Goal: Information Seeking & Learning: Learn about a topic

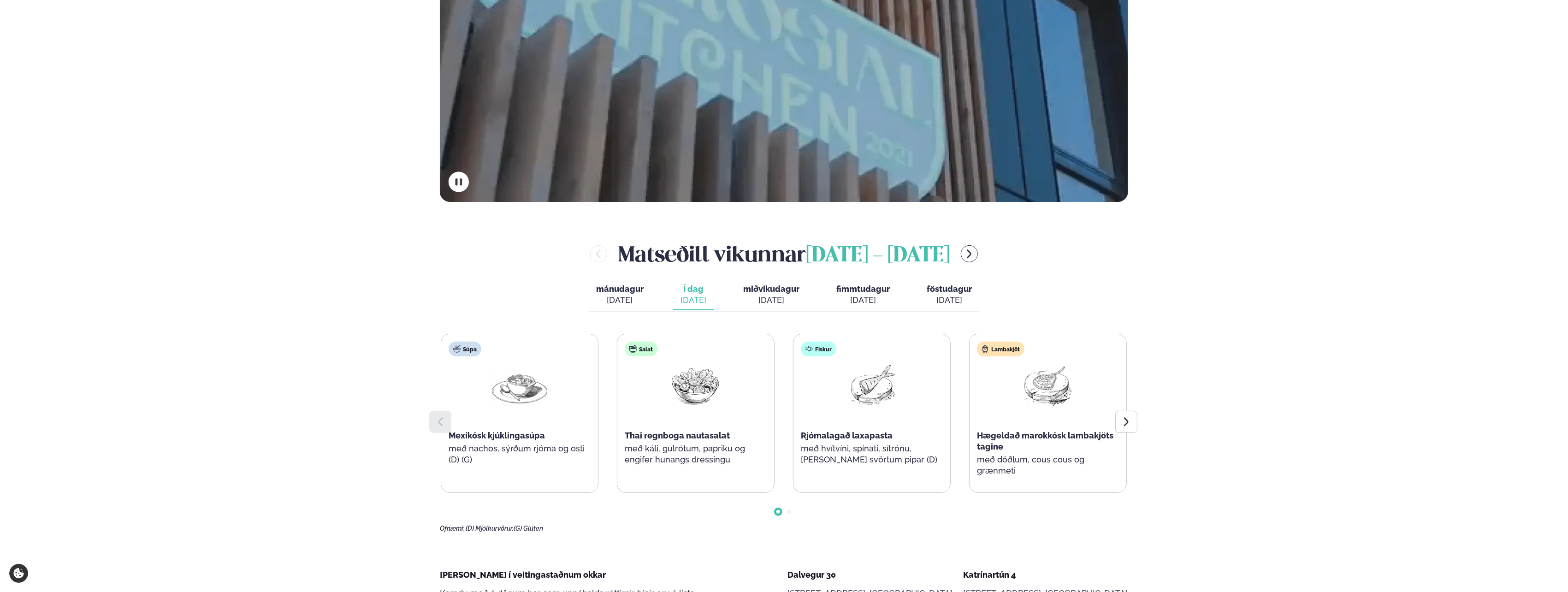
scroll to position [369, 0]
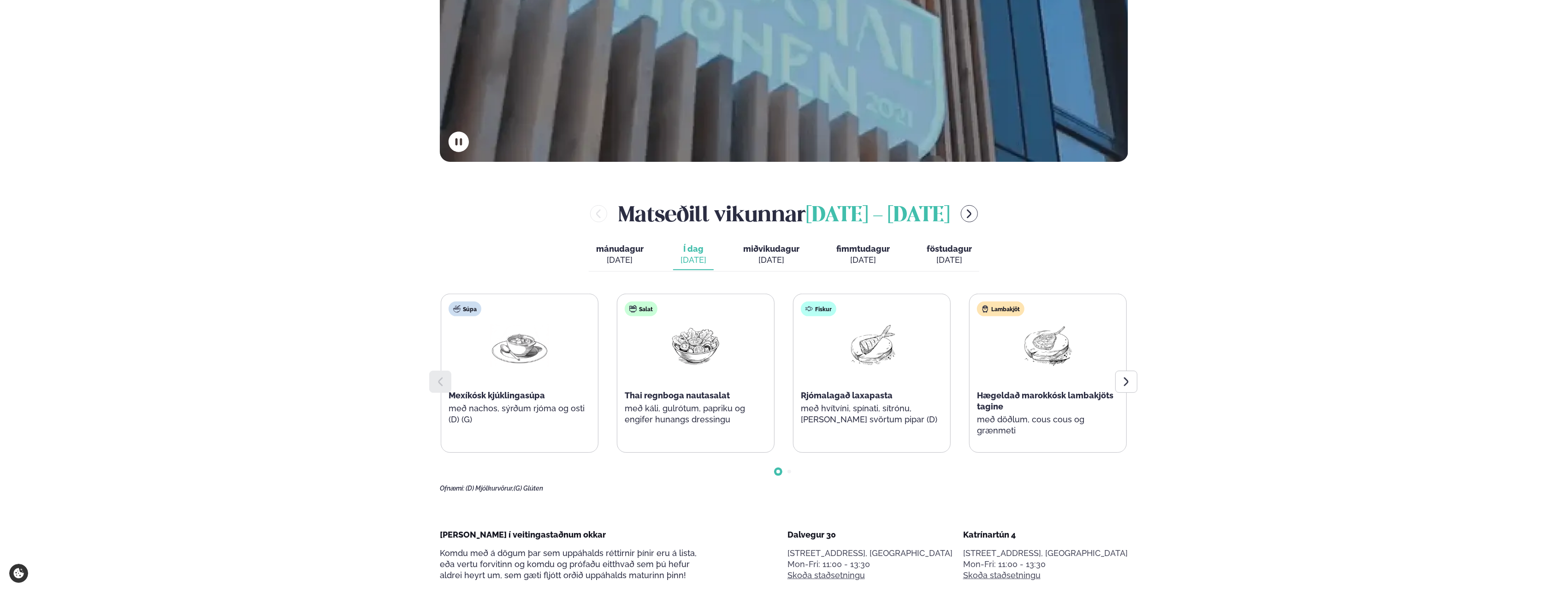
click at [1127, 389] on div at bounding box center [1126, 381] width 22 height 22
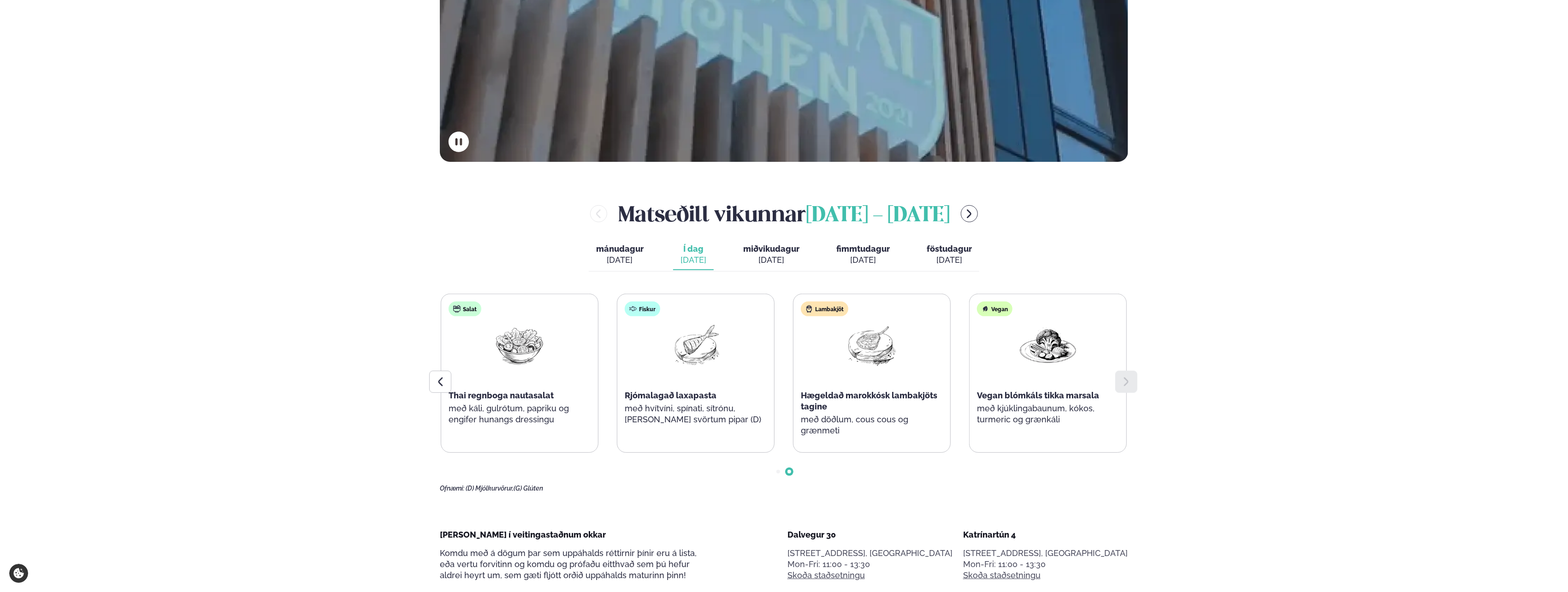
click at [1127, 389] on div at bounding box center [1126, 381] width 22 height 22
click at [439, 374] on div at bounding box center [440, 381] width 22 height 22
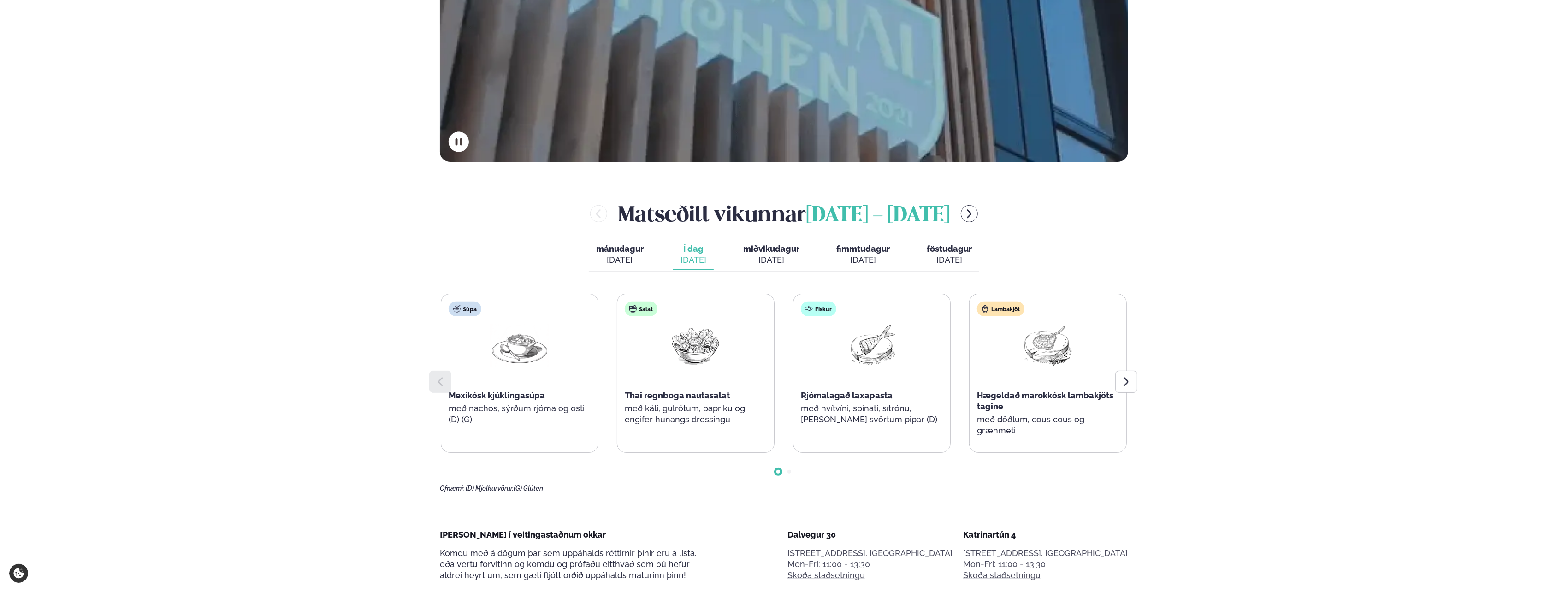
click at [439, 374] on div at bounding box center [440, 381] width 22 height 22
click at [1128, 387] on div at bounding box center [1126, 381] width 22 height 22
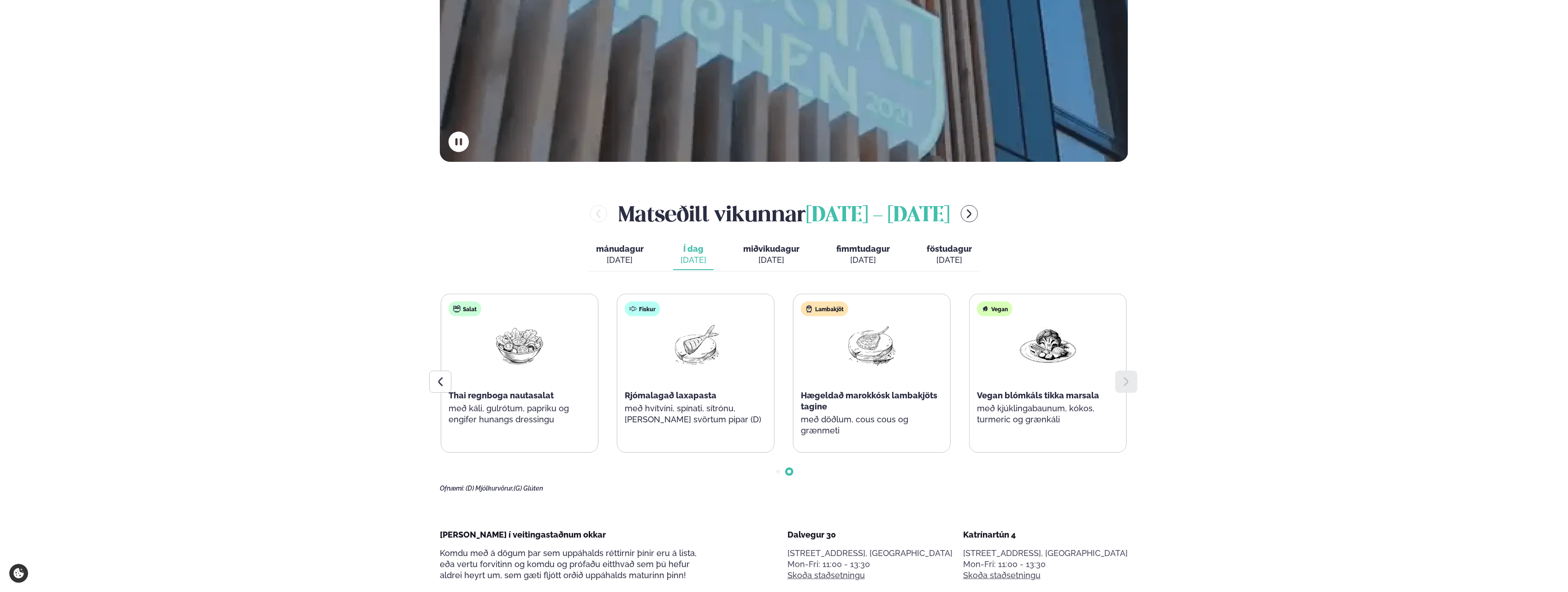
click at [745, 252] on span "miðvikudagur" at bounding box center [771, 249] width 56 height 10
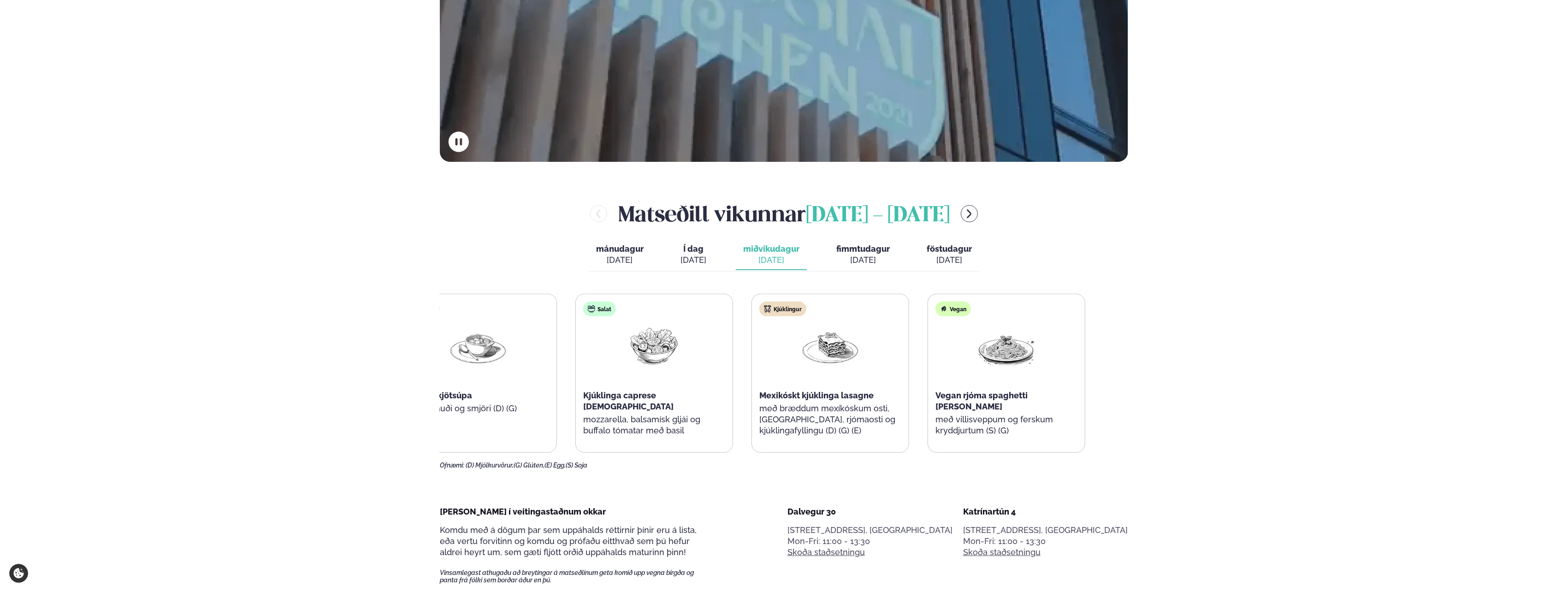
click at [631, 400] on div "Kjúklinga caprese [DEMOGRAPHIC_DATA]" at bounding box center [654, 401] width 142 height 22
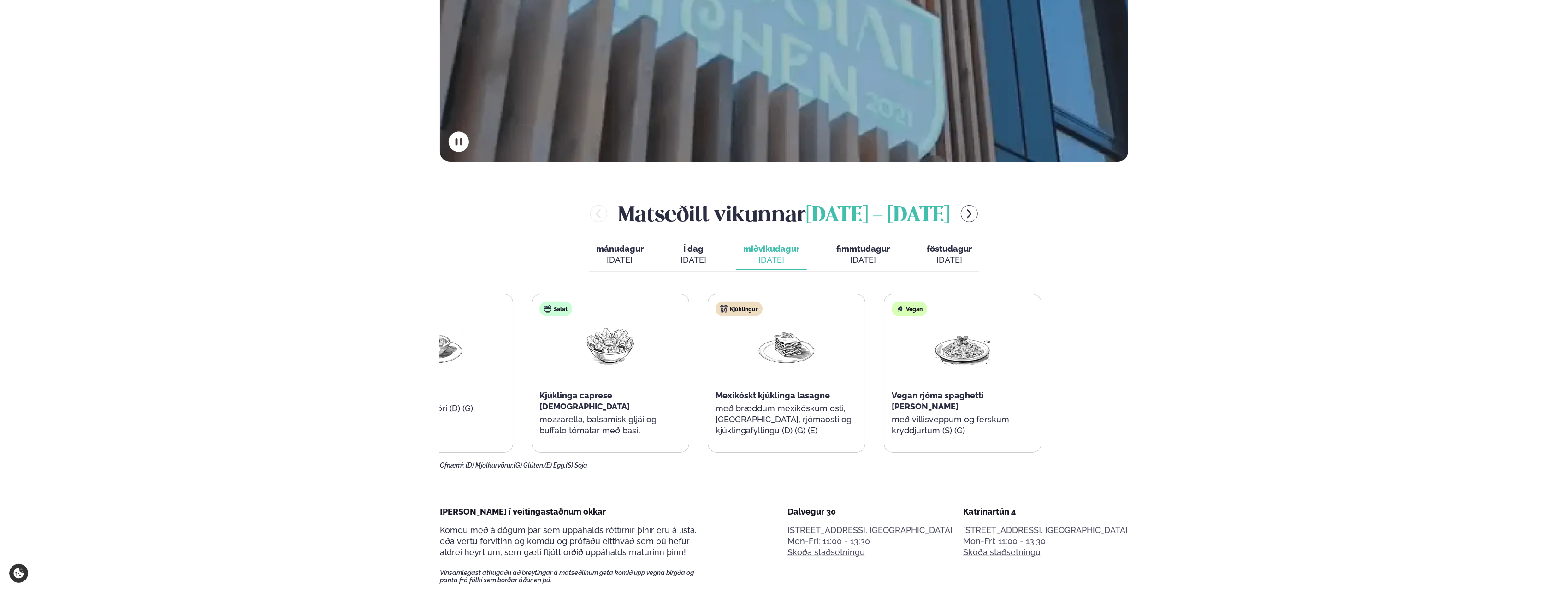
click at [545, 330] on div "Súpa Íslensk kjötsúpa með brauði og smjöri (D) (G) Salat Kjúklinga caprese sala…" at bounding box center [699, 372] width 686 height 159
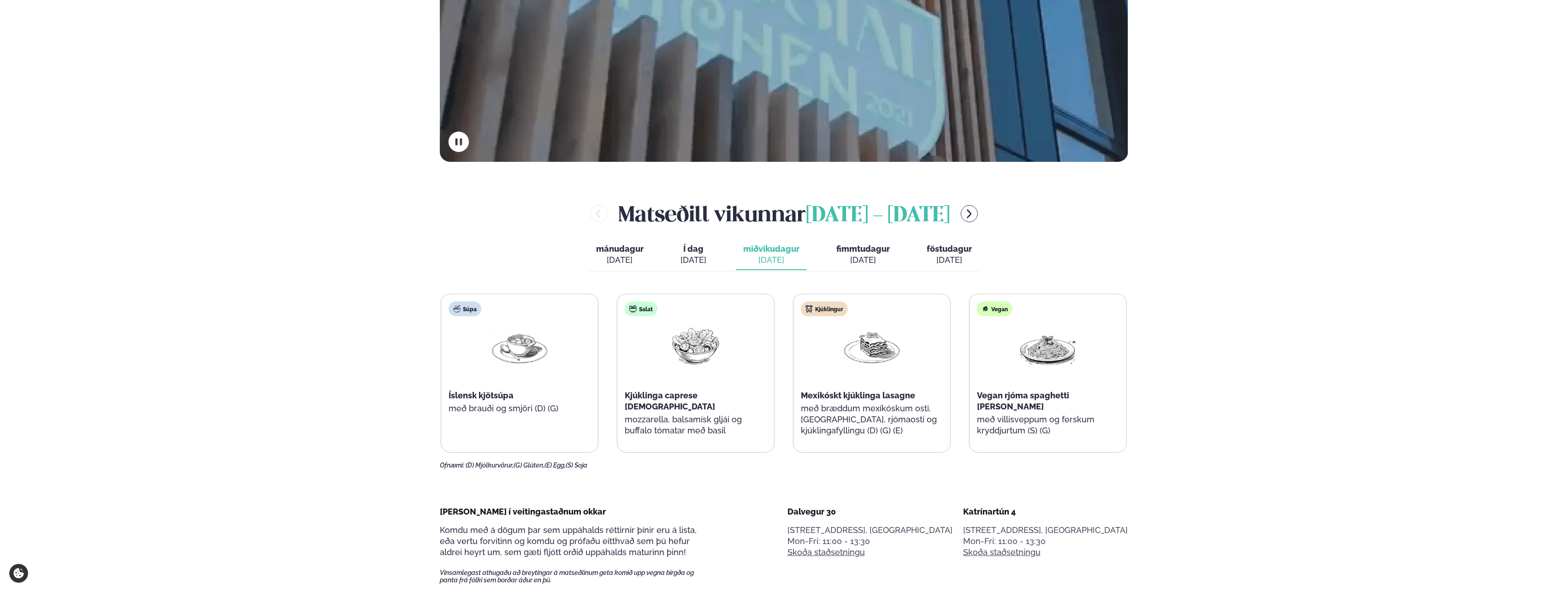
click at [856, 259] on div "[DATE]" at bounding box center [863, 260] width 54 height 11
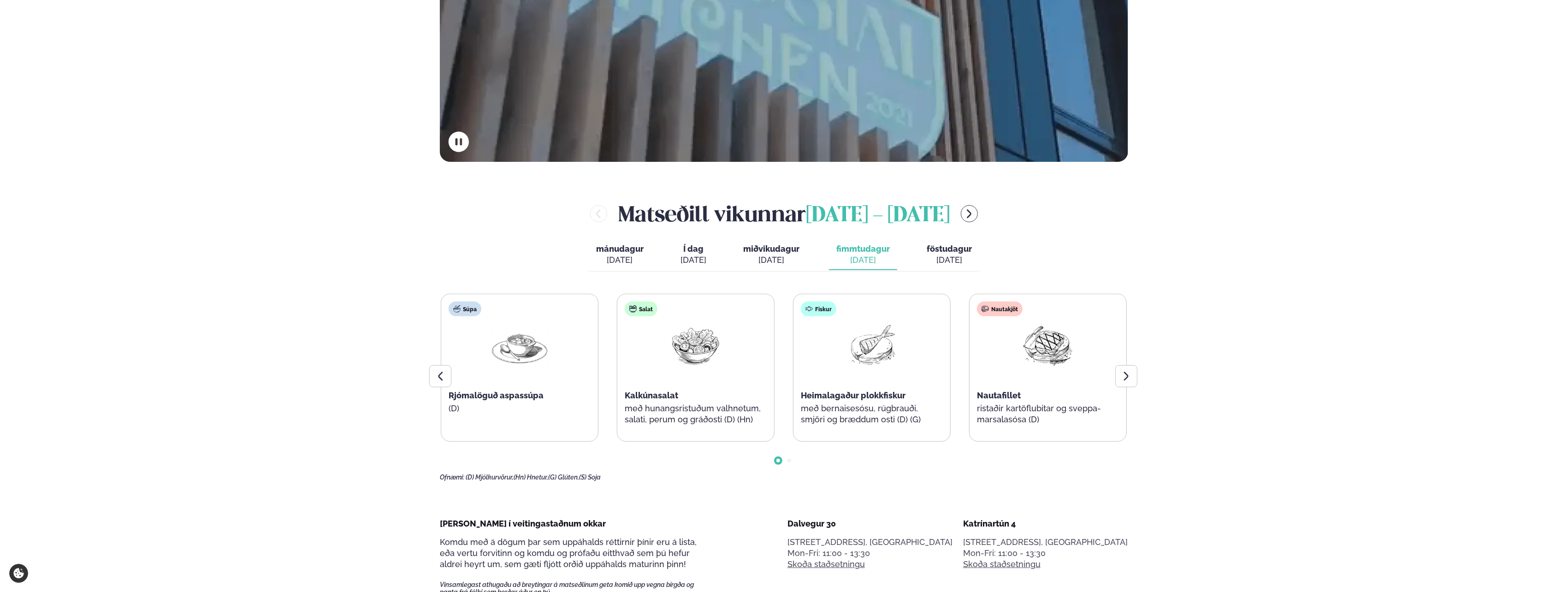
click at [1128, 380] on icon at bounding box center [1126, 376] width 11 height 11
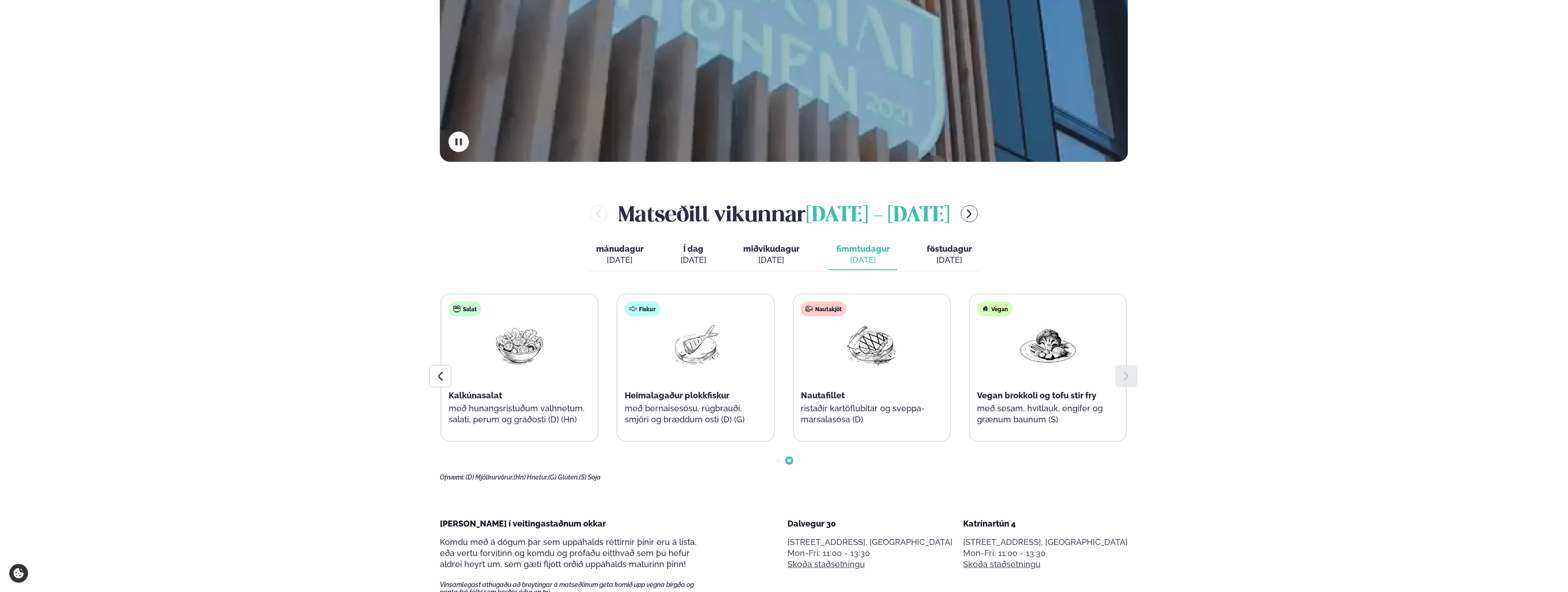
click at [940, 249] on span "föstudagur" at bounding box center [949, 249] width 45 height 10
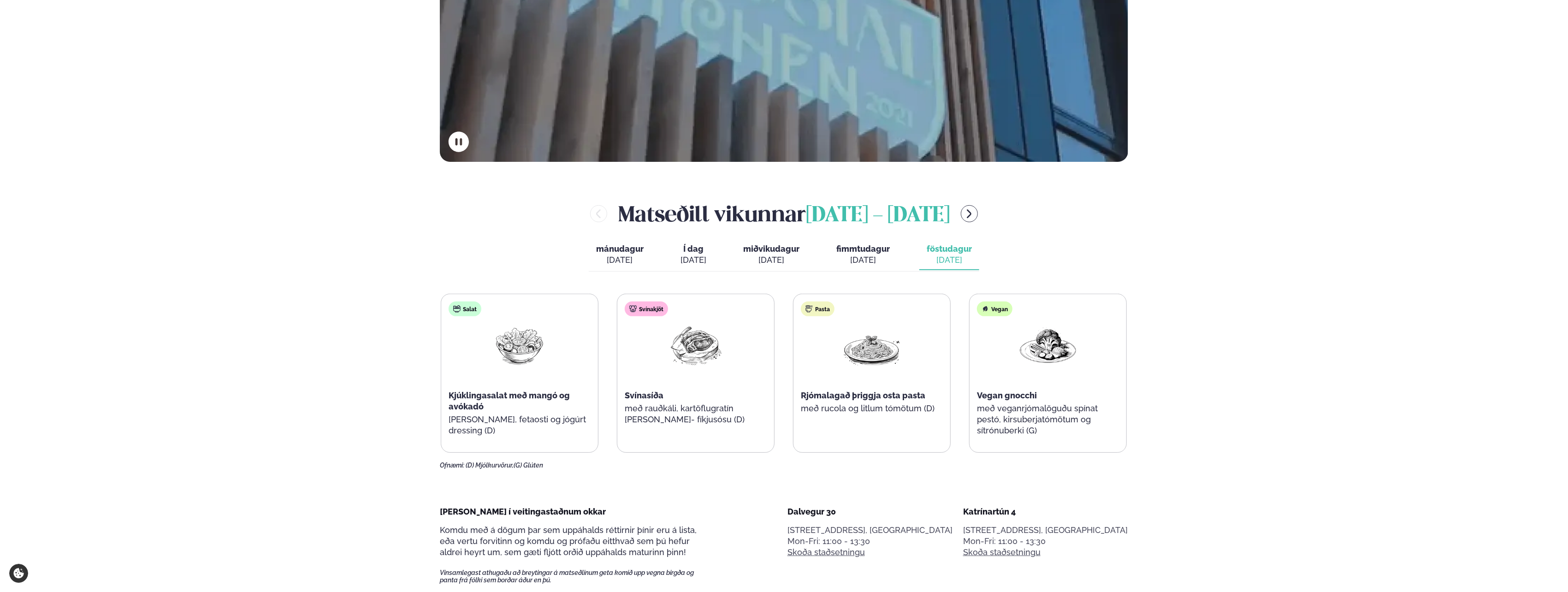
click at [860, 249] on span "fimmtudagur" at bounding box center [863, 249] width 54 height 10
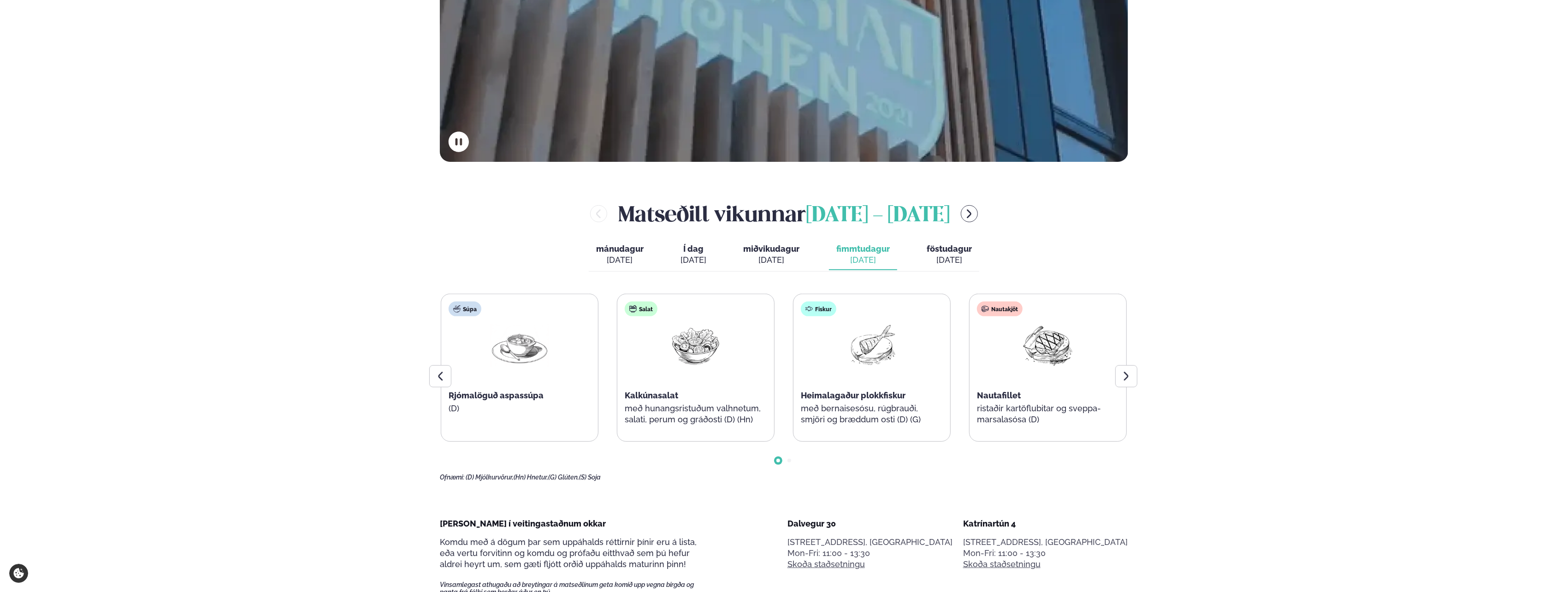
click at [960, 256] on div "[DATE]" at bounding box center [949, 260] width 45 height 11
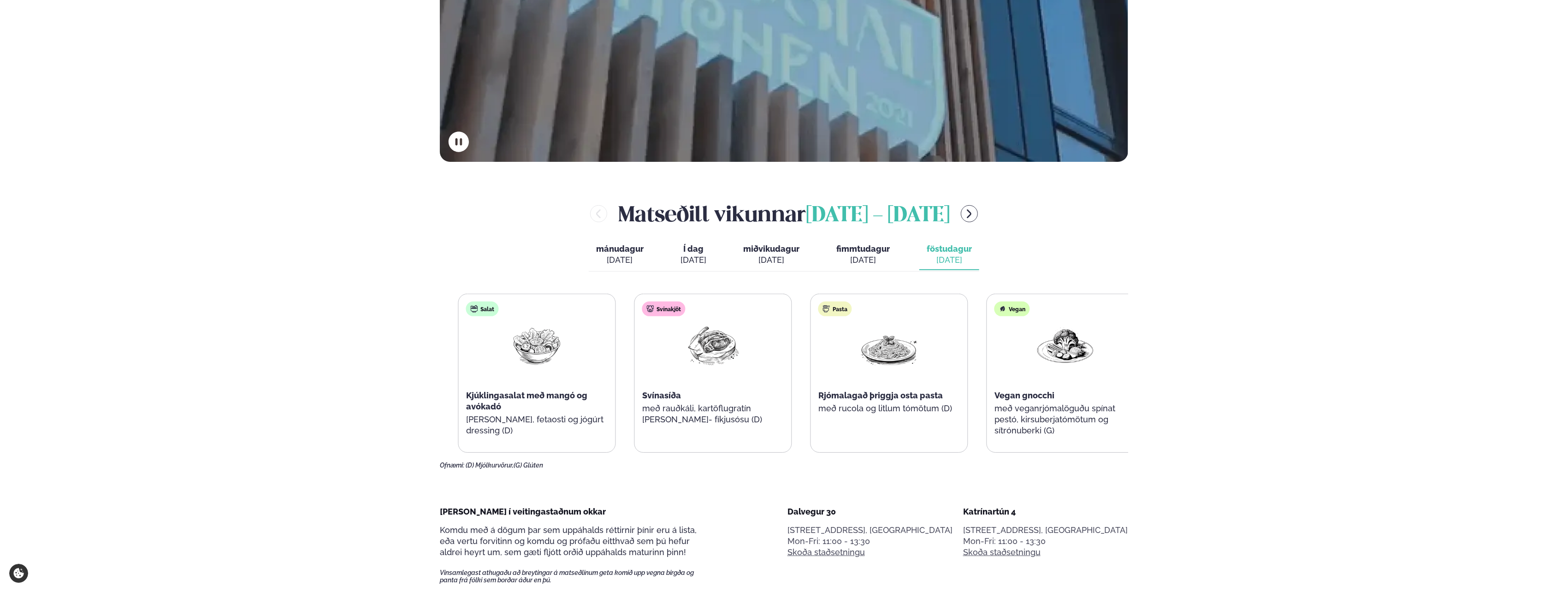
click at [656, 397] on div "Svínakjöt Svínasíða með rauðkáli, kartöflugratín [PERSON_NAME]- fíkjusósu (D)" at bounding box center [713, 367] width 157 height 147
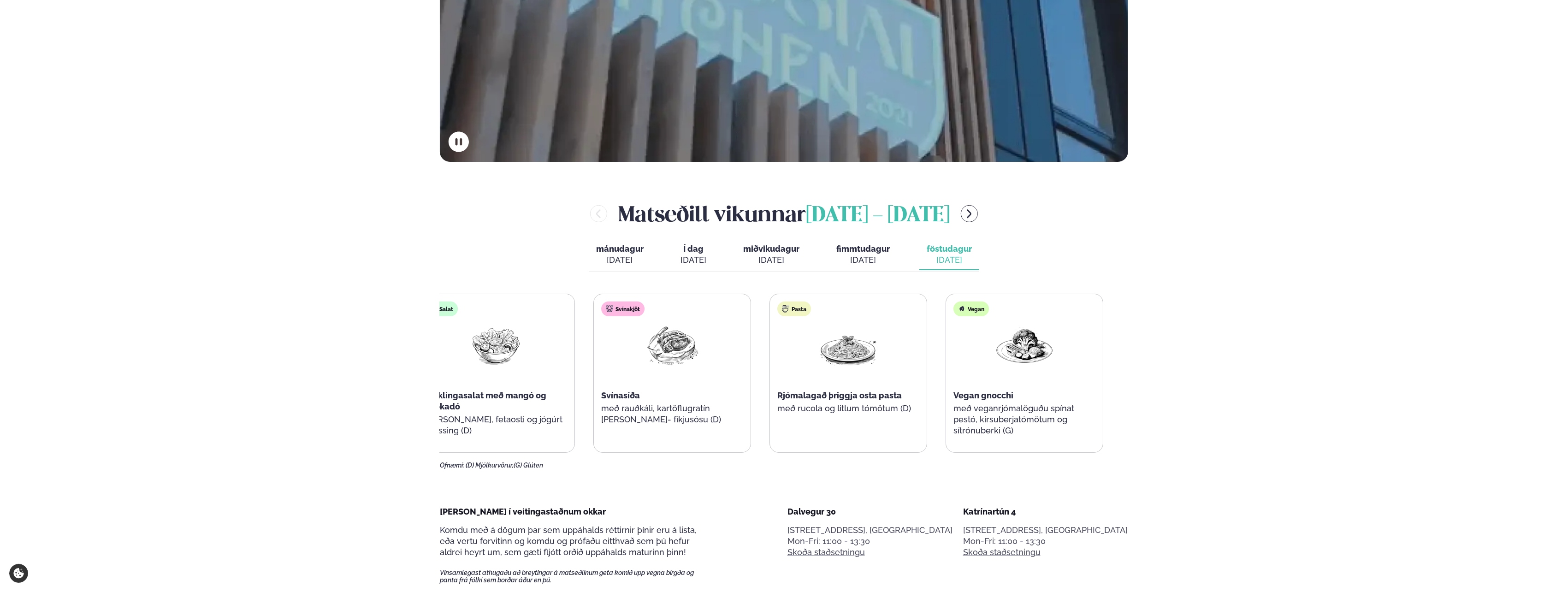
click at [611, 390] on div "Svínasíða" at bounding box center [672, 395] width 142 height 11
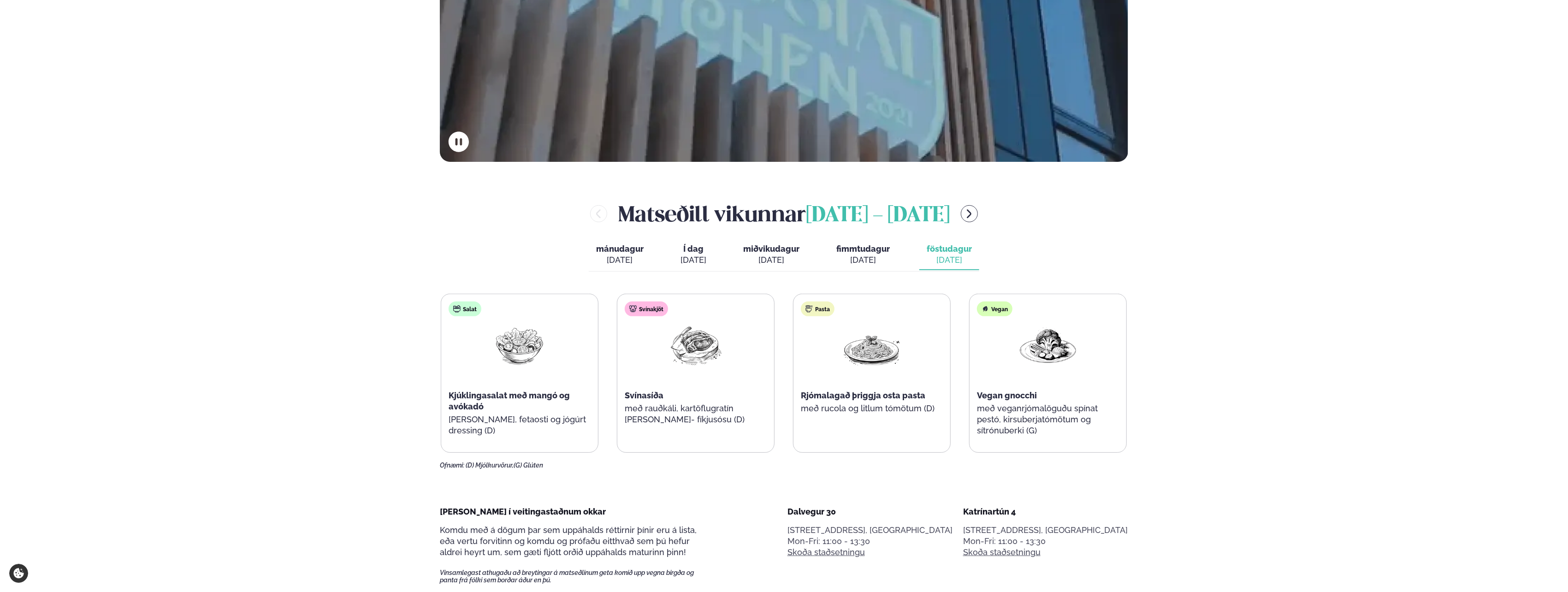
click at [735, 404] on p "með rauðkáli, kartöflugratín [PERSON_NAME]- fíkjusósu (D)" at bounding box center [695, 414] width 142 height 22
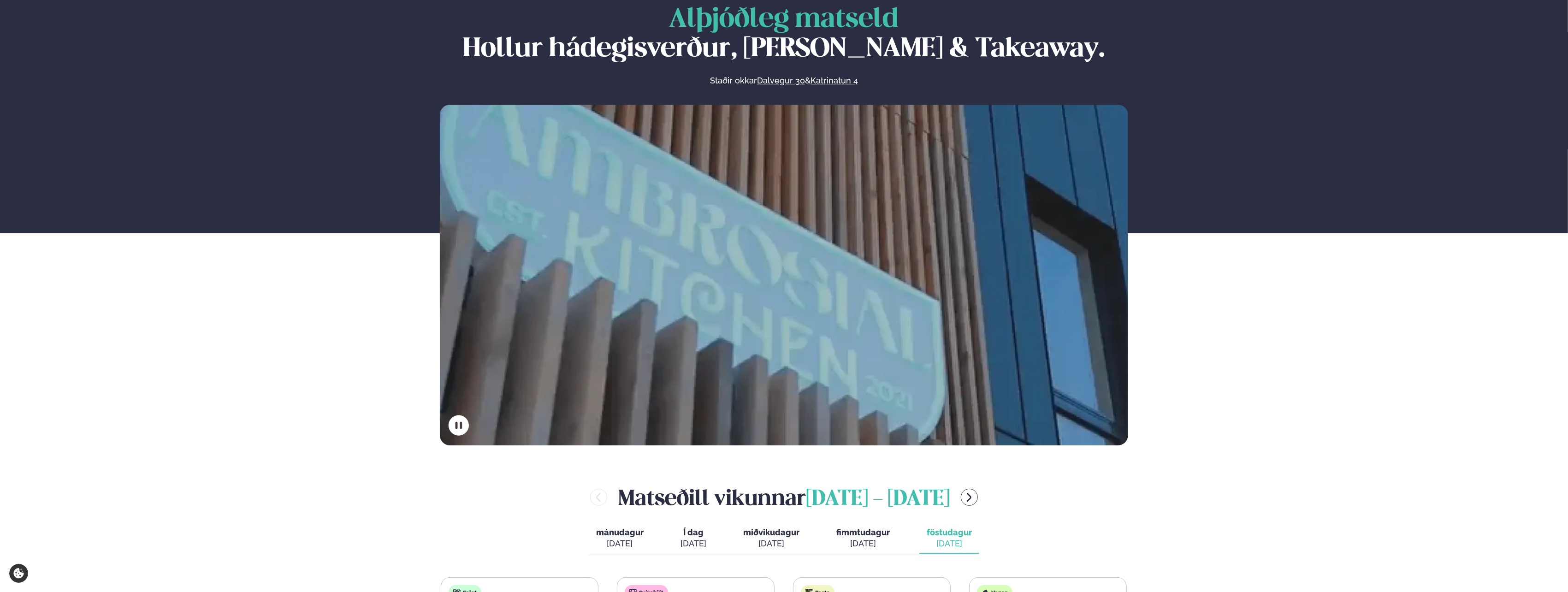
scroll to position [0, 0]
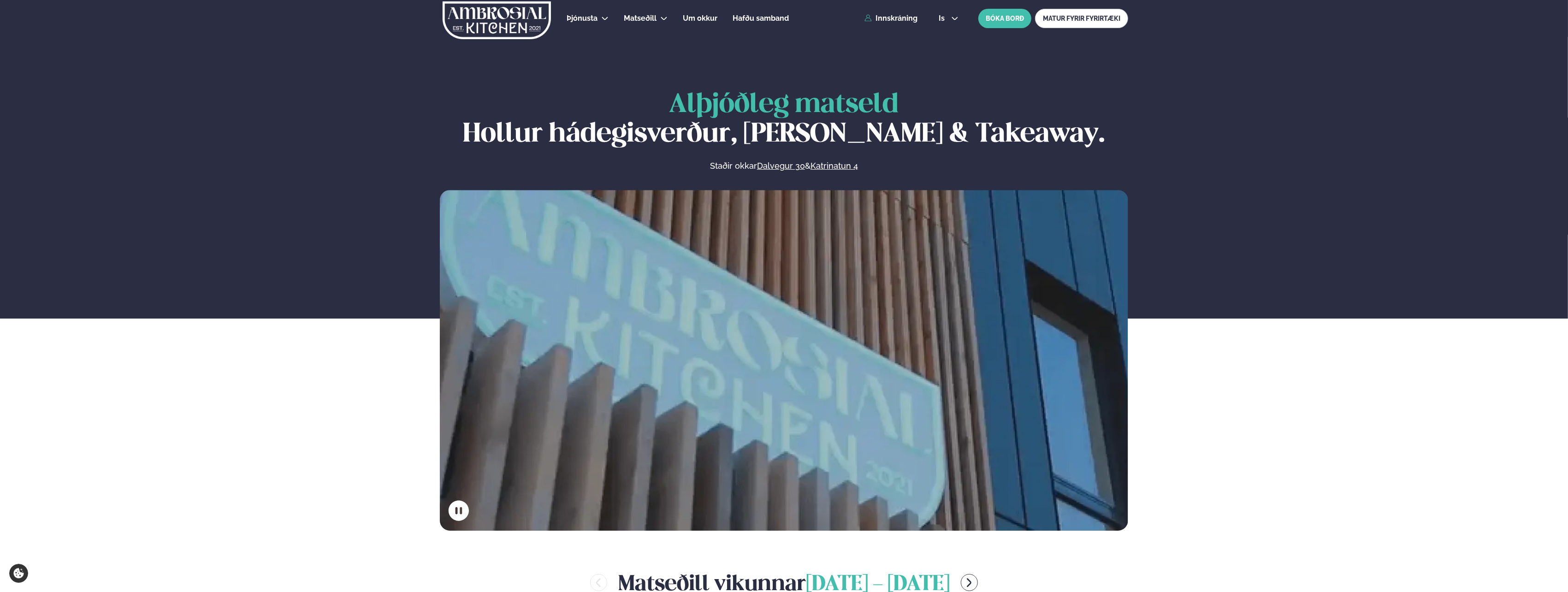
click at [961, 18] on button "is" at bounding box center [948, 18] width 35 height 7
click at [945, 35] on link "en" at bounding box center [948, 35] width 35 height 18
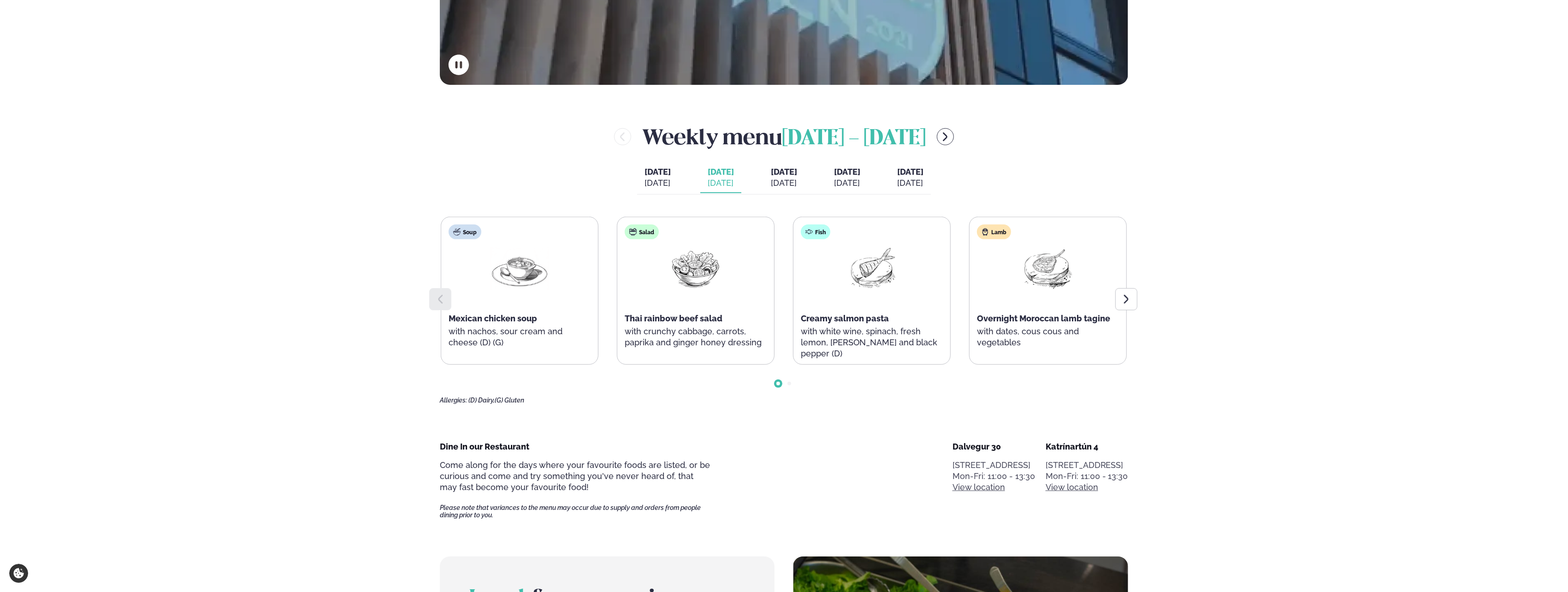
scroll to position [461, 0]
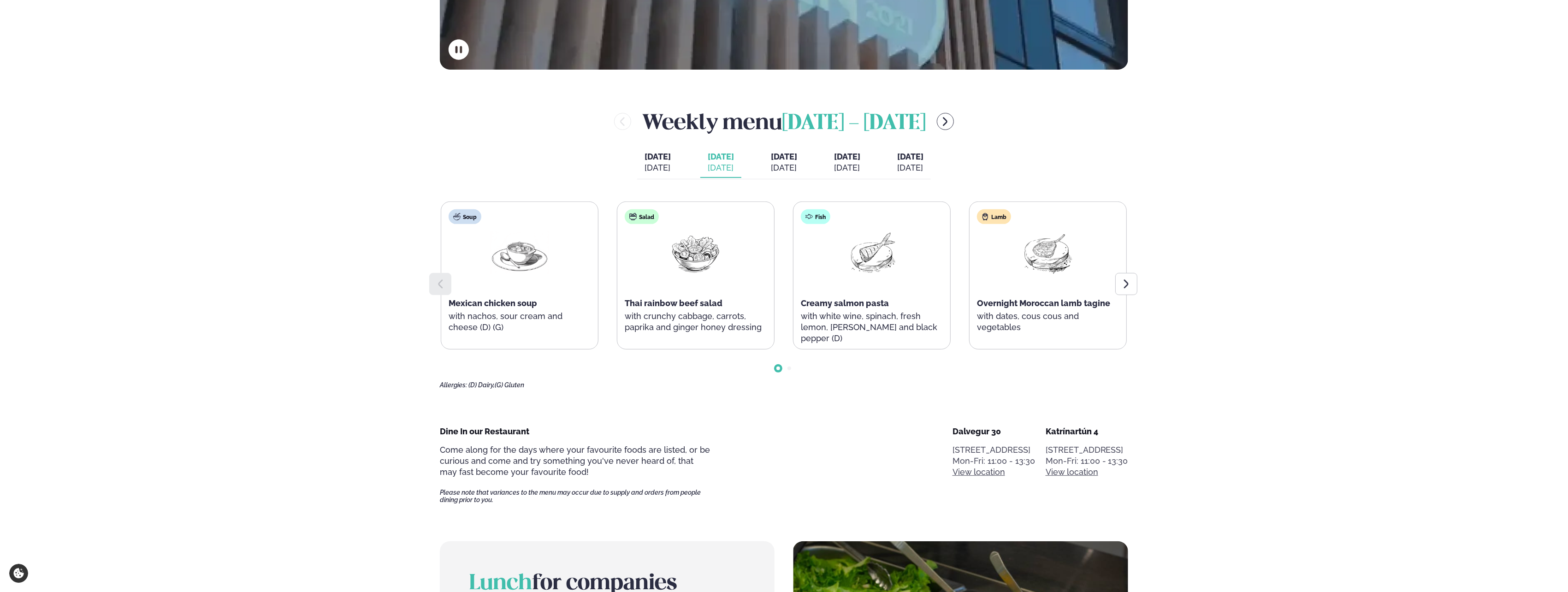
click at [923, 159] on span "[DATE]" at bounding box center [910, 156] width 26 height 10
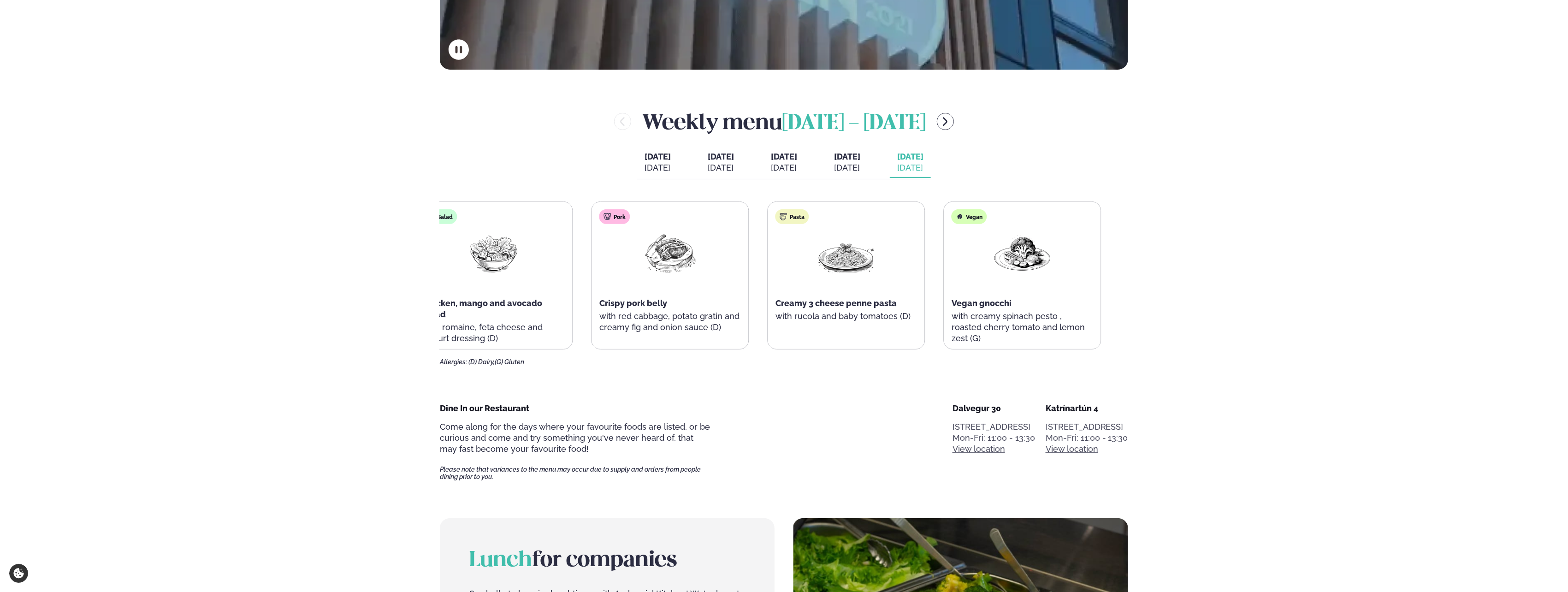
click at [638, 302] on div "Crispy pork belly" at bounding box center [670, 303] width 142 height 11
